Goal: Find contact information: Find contact information

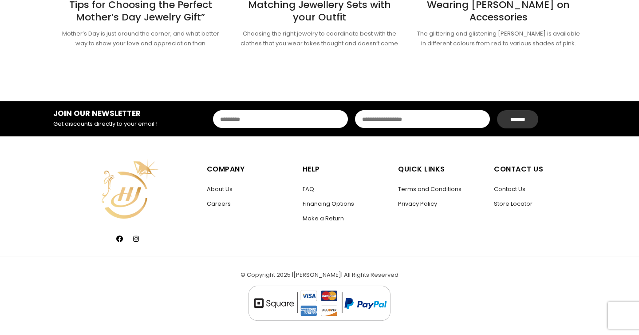
scroll to position [1273, 0]
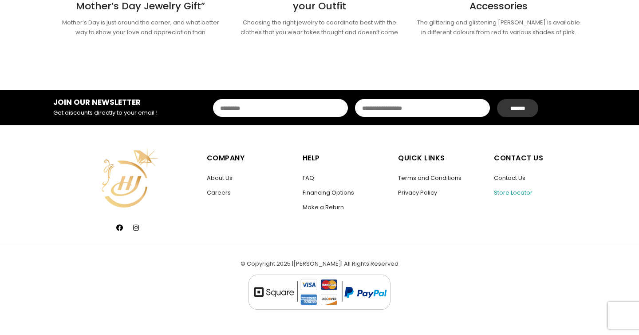
click at [515, 192] on link "Store Locator" at bounding box center [513, 192] width 39 height 8
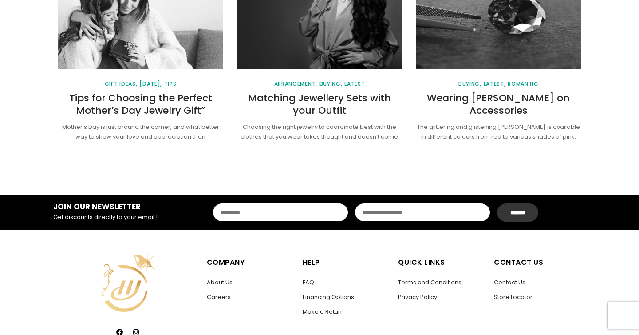
scroll to position [1273, 0]
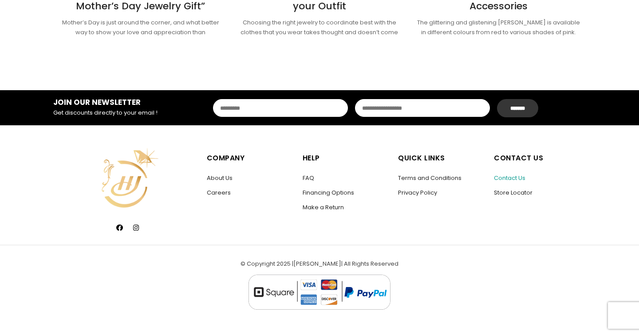
click at [508, 180] on link "Contact Us" at bounding box center [510, 177] width 32 height 8
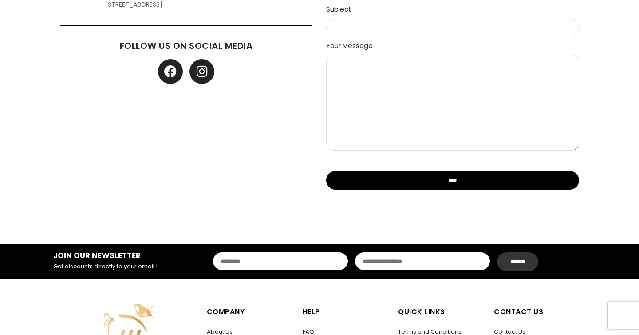
scroll to position [666, 0]
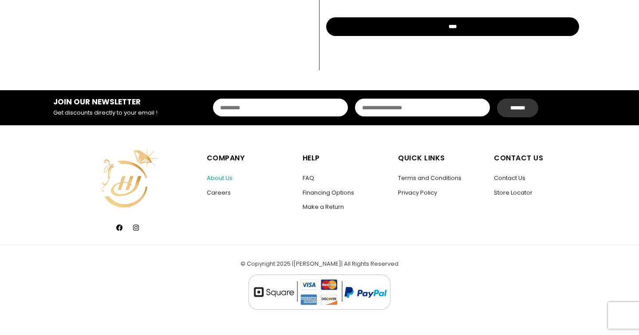
click at [222, 177] on link "About Us" at bounding box center [220, 177] width 26 height 8
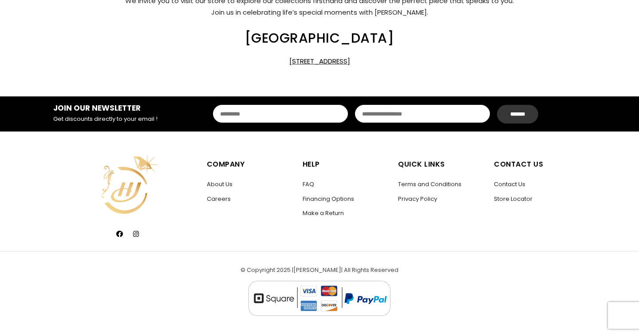
scroll to position [570, 0]
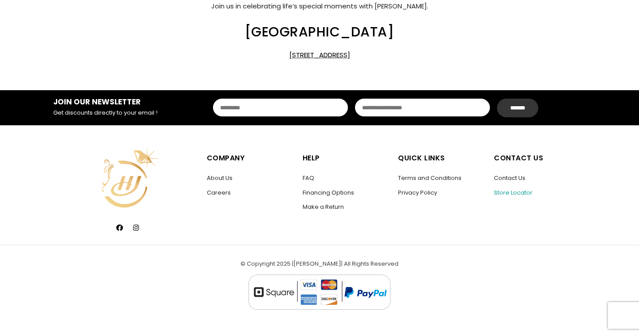
click at [507, 193] on link "Store Locator" at bounding box center [513, 192] width 39 height 8
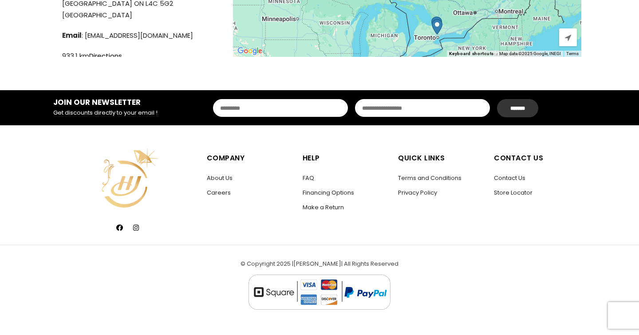
scroll to position [62, 0]
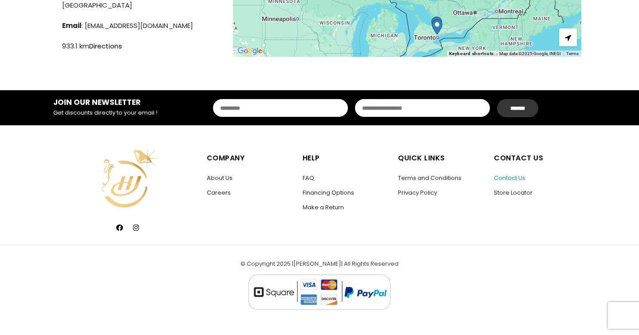
click at [504, 178] on link "Contact Us" at bounding box center [510, 177] width 32 height 8
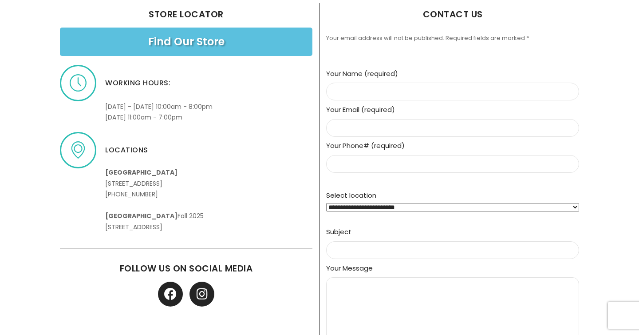
scroll to position [295, 0]
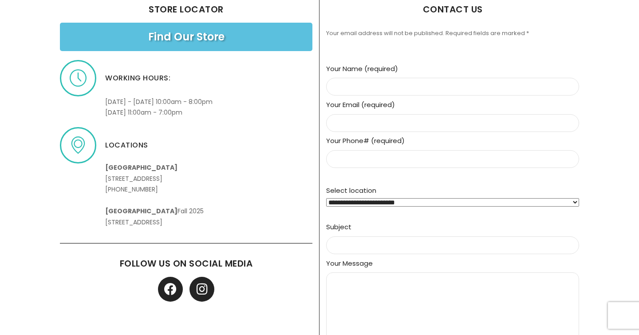
drag, startPoint x: 108, startPoint y: 188, endPoint x: 160, endPoint y: 187, distance: 51.9
click at [160, 187] on p "Upper Canada Mall 17600 Yonge St, Newmarket, ON L3Y 4Z1 +1 (905) 836-2726 Hillc…" at bounding box center [154, 189] width 99 height 76
copy p "1 (905) 836-2726"
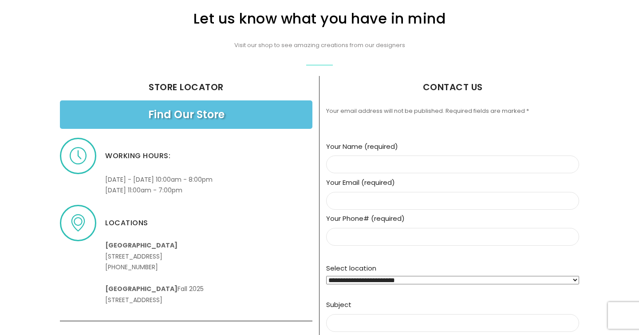
scroll to position [666, 0]
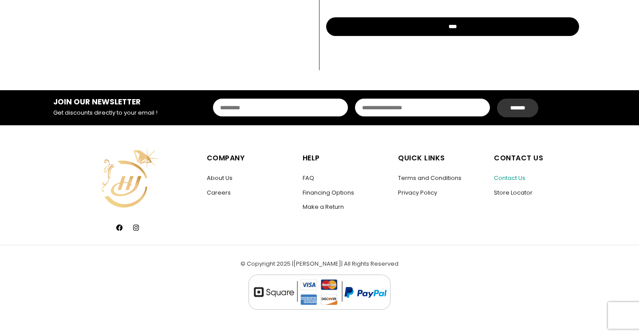
click at [516, 178] on link "Contact Us" at bounding box center [510, 177] width 32 height 8
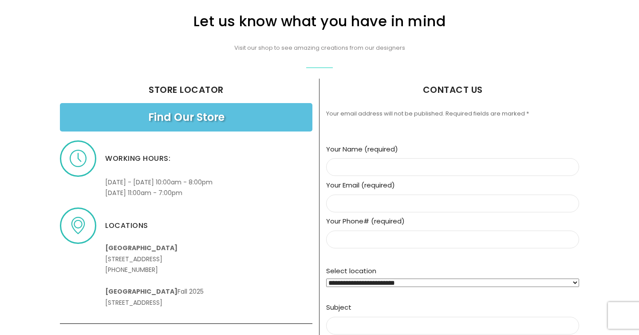
scroll to position [216, 0]
